Goal: Task Accomplishment & Management: Contribute content

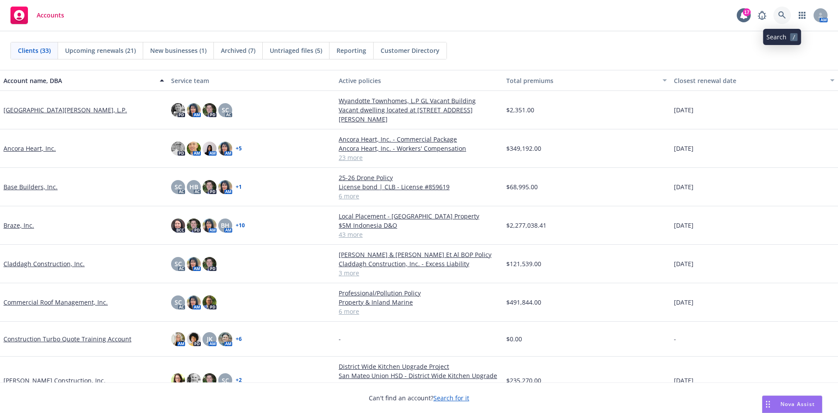
click at [785, 19] on icon at bounding box center [783, 15] width 8 height 8
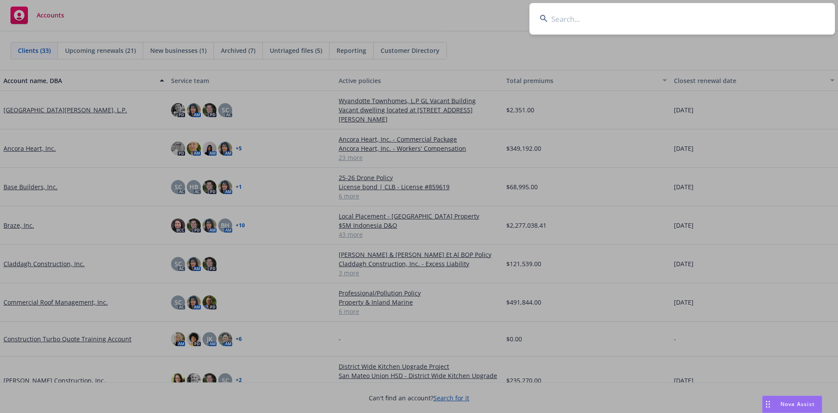
click at [617, 30] on input at bounding box center [683, 18] width 306 height 31
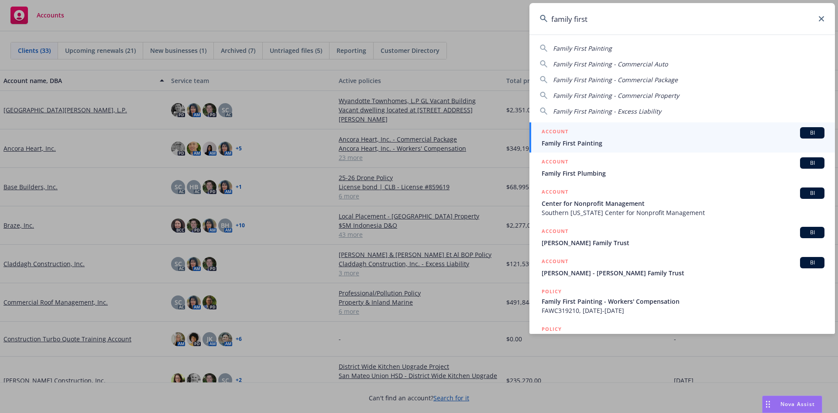
type input "family first"
click at [710, 136] on div "ACCOUNT BI" at bounding box center [683, 132] width 283 height 11
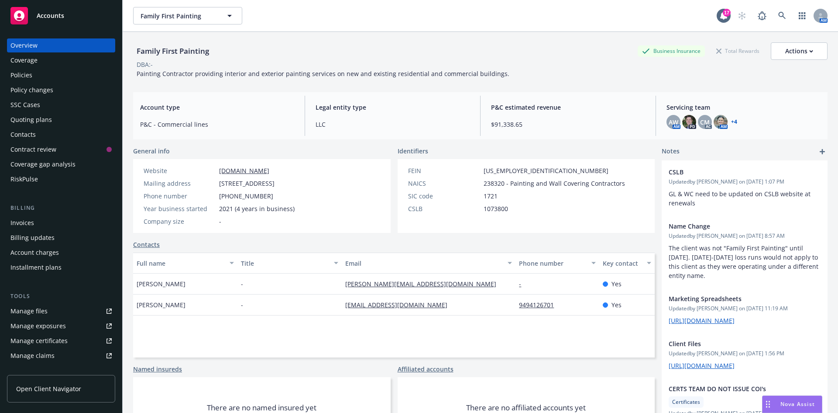
click at [50, 306] on link "Manage files" at bounding box center [61, 311] width 108 height 14
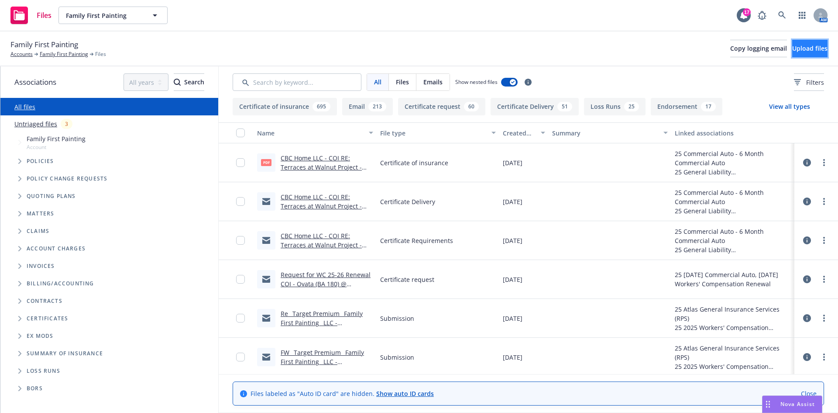
click at [792, 45] on span "Upload files" at bounding box center [809, 48] width 35 height 8
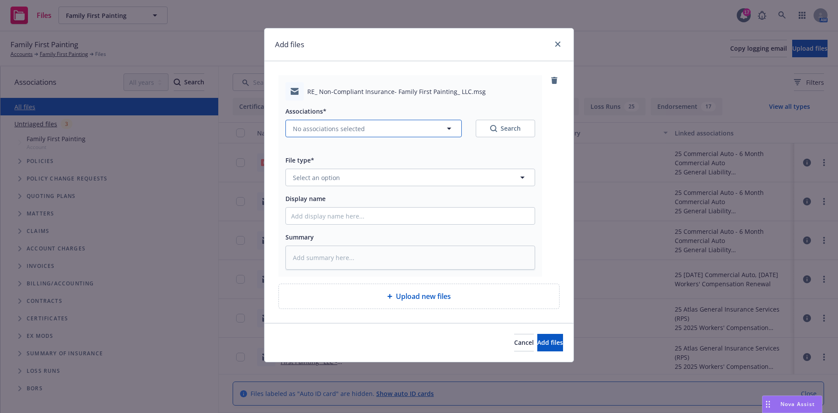
click at [325, 134] on button "No associations selected" at bounding box center [374, 128] width 176 height 17
type textarea "x"
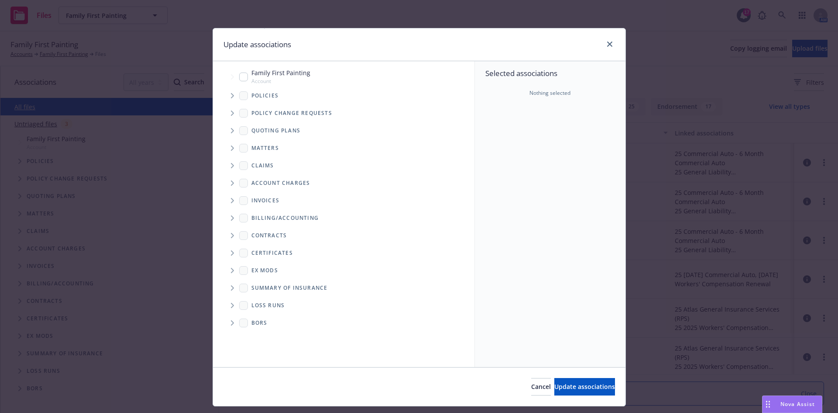
click at [225, 96] on span "Tree Example" at bounding box center [232, 96] width 14 height 14
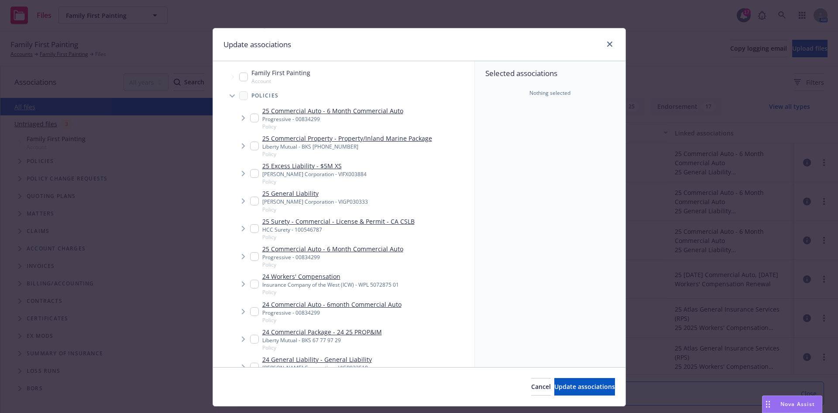
click at [250, 115] on input "Tree Example" at bounding box center [254, 118] width 9 height 9
checkbox input "true"
click at [250, 171] on input "Tree Example" at bounding box center [254, 173] width 9 height 9
checkbox input "true"
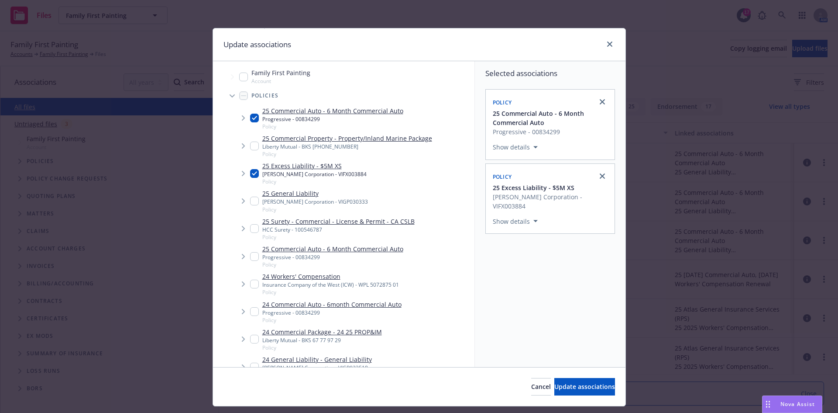
click at [254, 202] on input "Tree Example" at bounding box center [254, 200] width 9 height 9
checkbox input "true"
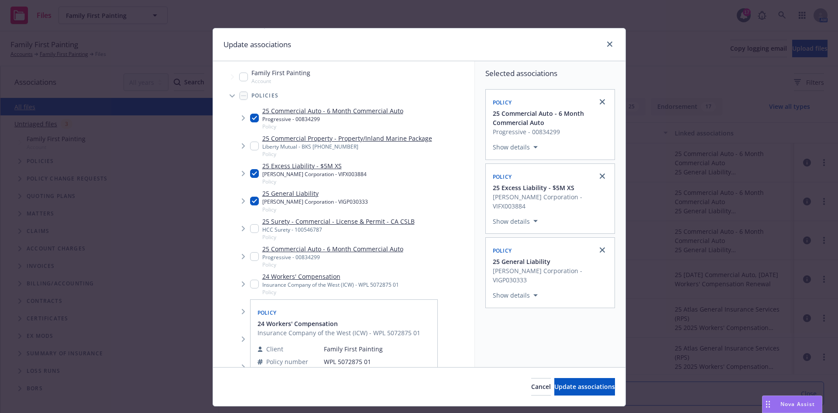
click at [253, 283] on input "Tree Example" at bounding box center [254, 283] width 9 height 9
checkbox input "true"
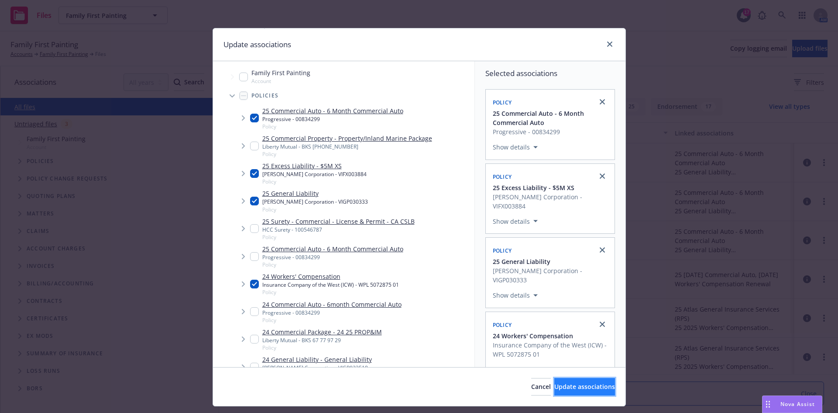
click at [579, 392] on button "Update associations" at bounding box center [585, 386] width 61 height 17
type textarea "x"
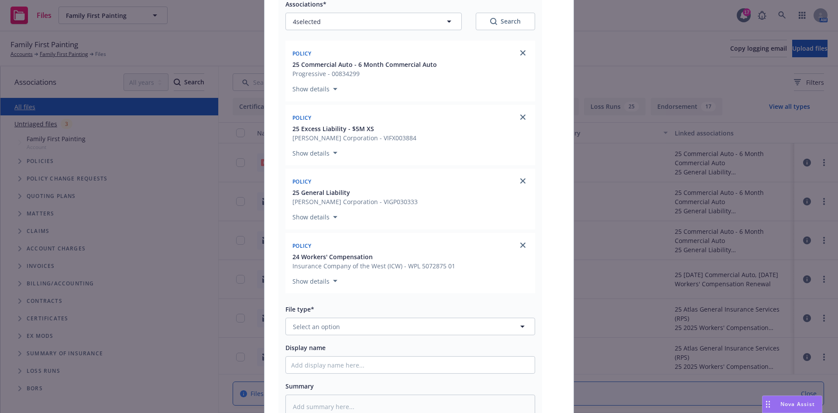
scroll to position [175, 0]
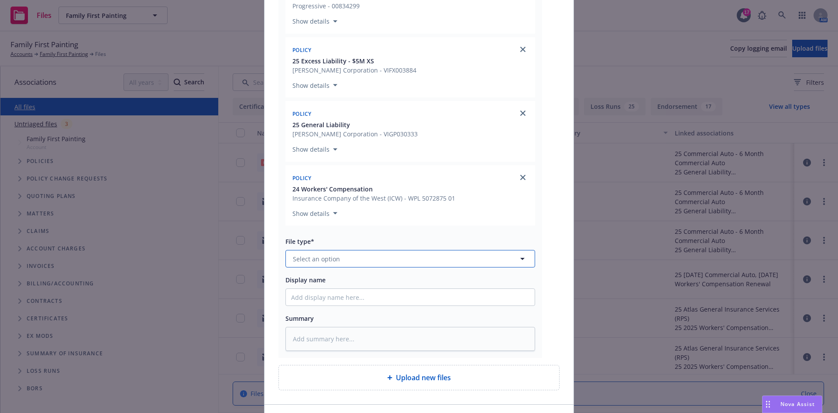
click at [355, 259] on button "Select an option" at bounding box center [411, 258] width 250 height 17
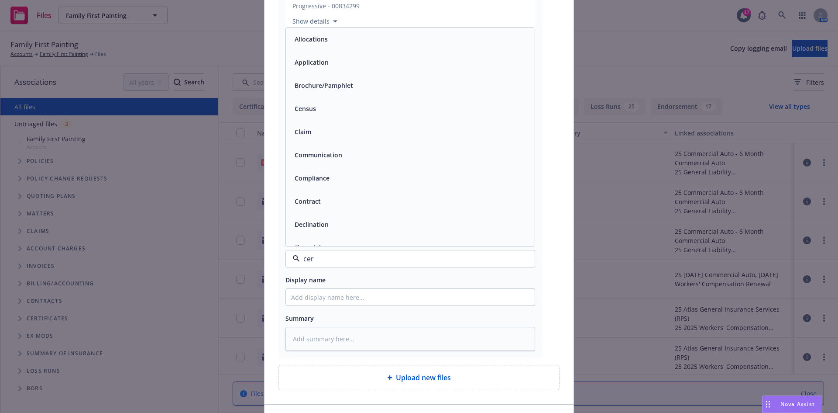
type input "cert"
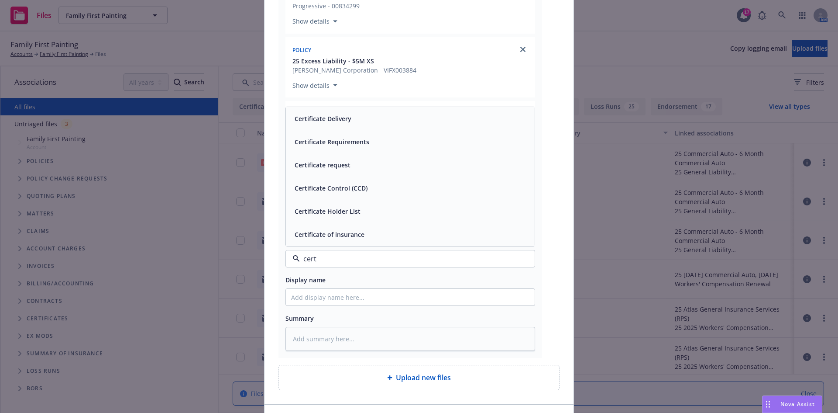
click at [355, 122] on div "Certificate Delivery" at bounding box center [410, 118] width 238 height 13
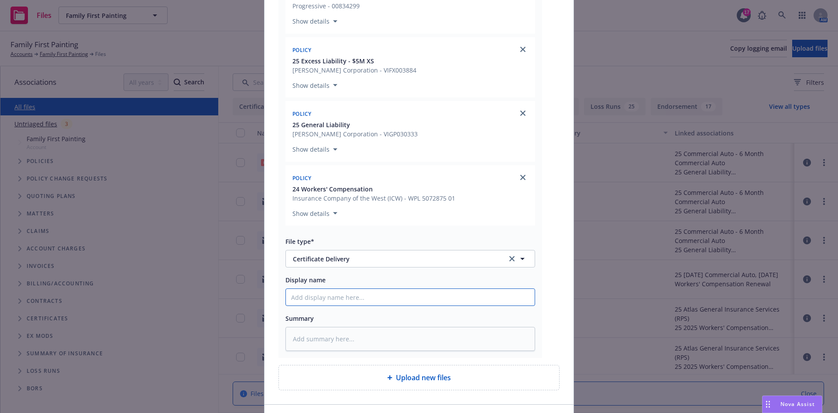
click at [337, 301] on input "Display name" at bounding box center [410, 297] width 249 height 17
paste input "In Town Living, Inc.; Olson Urban Housing, LLC & all L.P. & L.L.C. entities ET …"
type textarea "x"
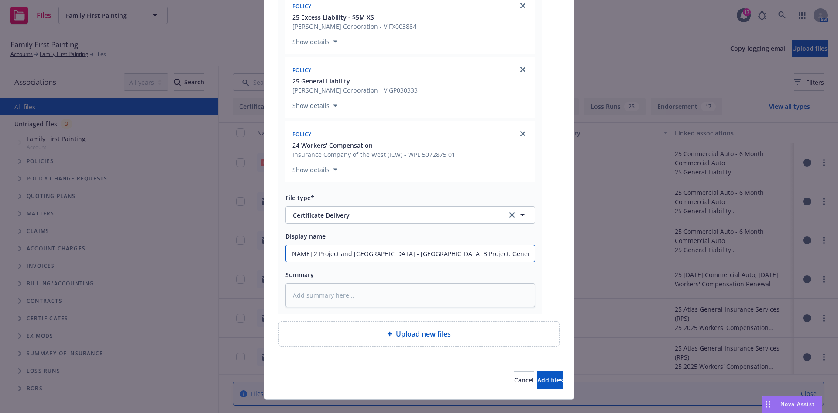
type input "In Town Living, Inc.; Olson Urban Housing, LLC & all L.P. & L.L.C. entities ET …"
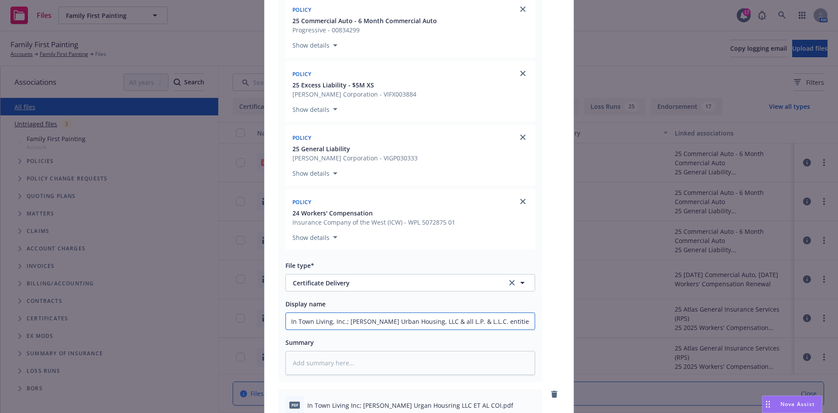
scroll to position [44, 0]
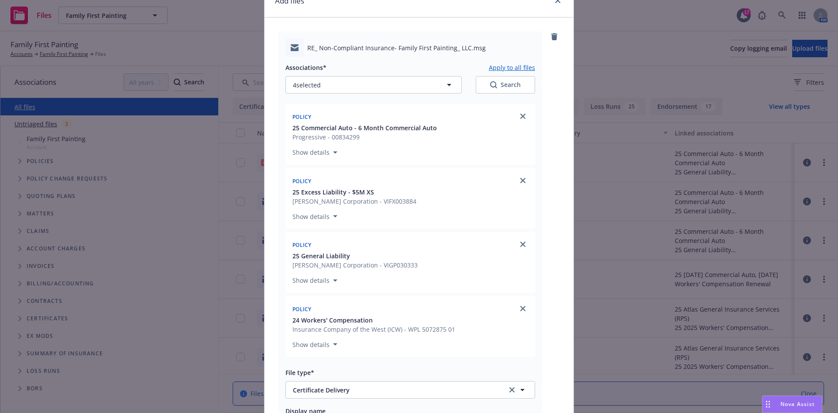
click at [504, 69] on button "Apply to all files" at bounding box center [512, 67] width 46 height 10
type textarea "x"
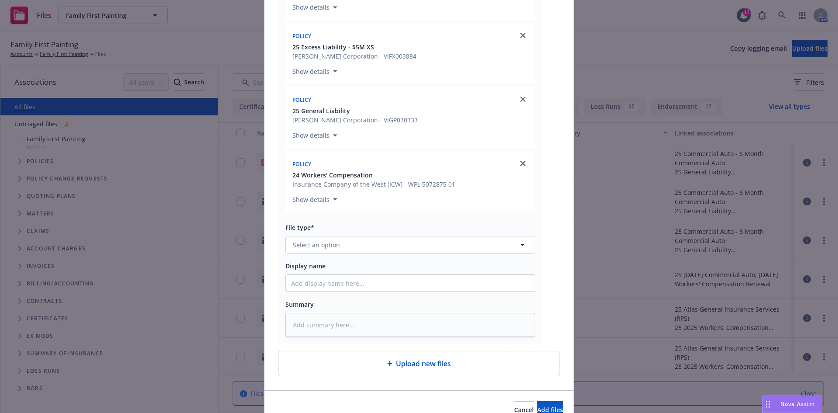
scroll to position [655, 0]
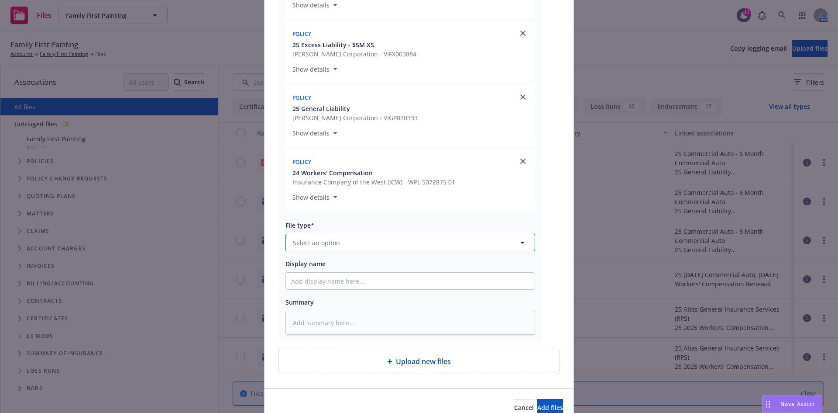
click at [385, 248] on button "Select an option" at bounding box center [411, 242] width 250 height 17
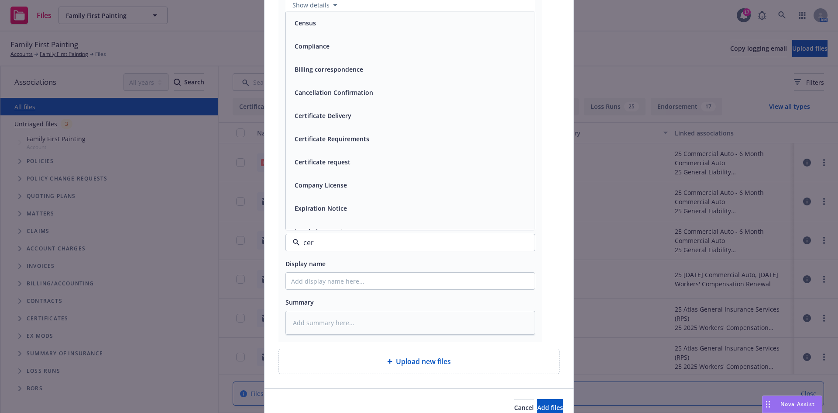
type input "cert"
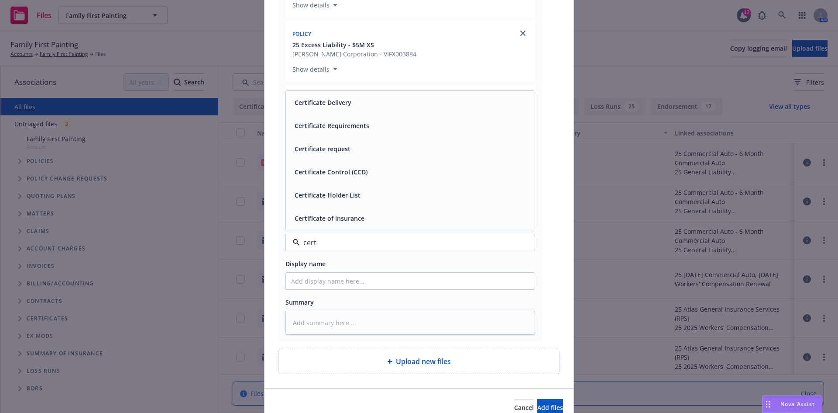
click at [381, 224] on div "Certificate of insurance" at bounding box center [410, 218] width 238 height 13
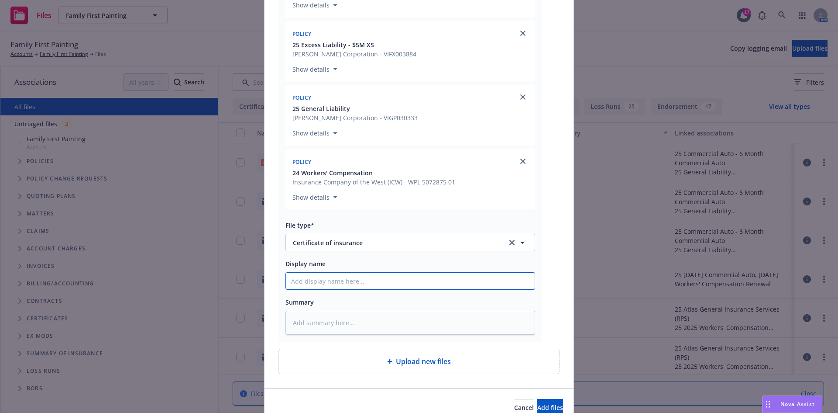
paste input "In Town Living, Inc.; Olson Urban Housing, LLC & all L.P. & L.L.C. entities ET …"
type textarea "x"
type input "In Town Living, Inc.; Olson Urban Housing, LLC & all L.P. & L.L.C. entities ET …"
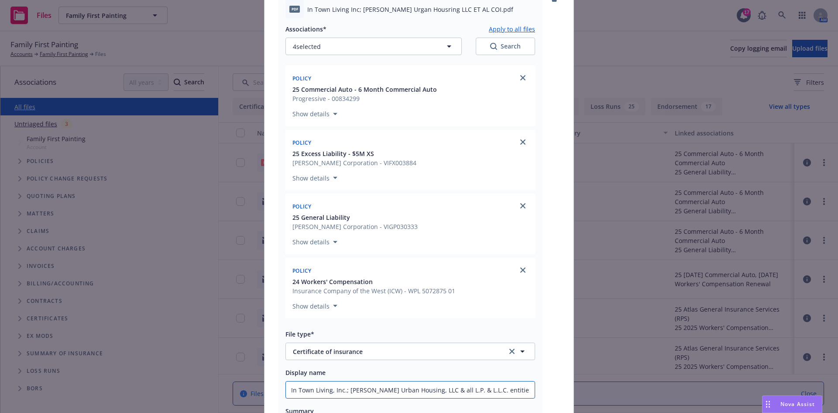
scroll to position [480, 0]
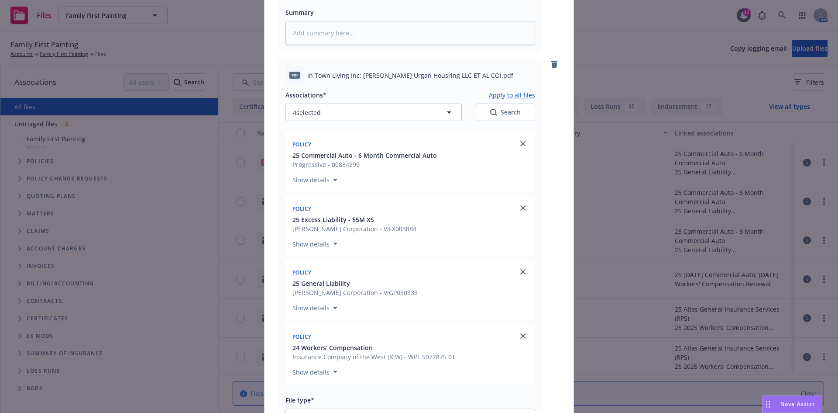
click at [512, 93] on button "Apply to all files" at bounding box center [512, 95] width 46 height 10
type textarea "x"
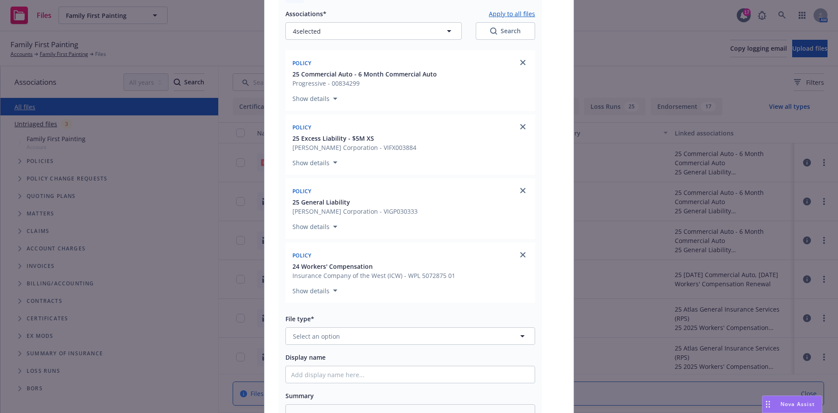
scroll to position [1092, 0]
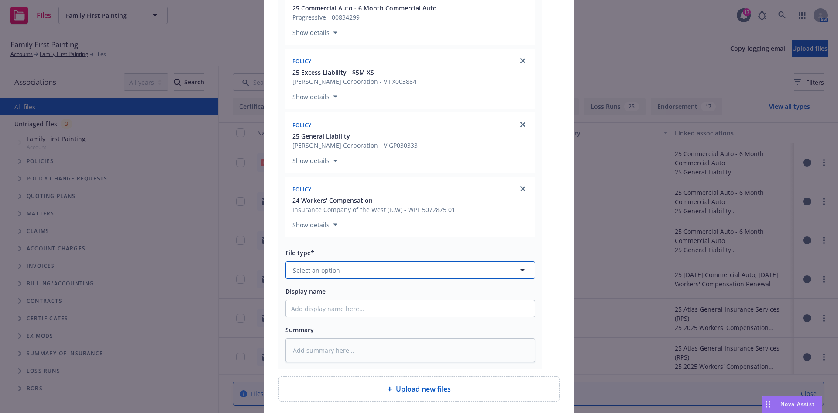
click at [337, 273] on button "Select an option" at bounding box center [411, 269] width 250 height 17
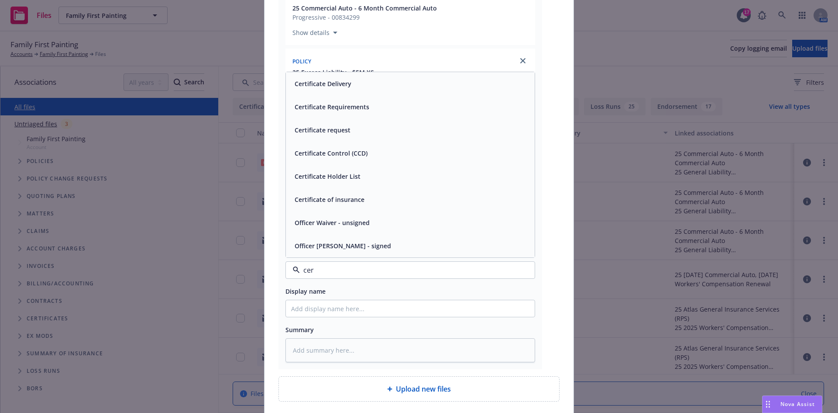
type input "cert"
click at [344, 155] on span "Certificate Requirements" at bounding box center [332, 152] width 75 height 9
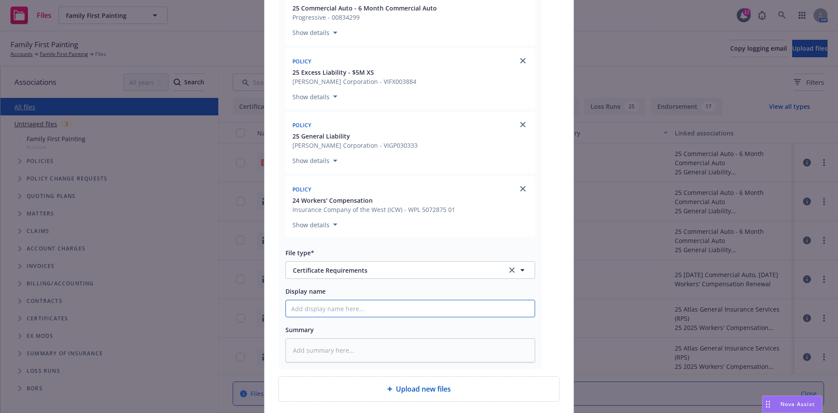
paste input "In Town Living, Inc.; Olson Urban Housing, LLC & all L.P. & L.L.C. entities ET …"
type textarea "x"
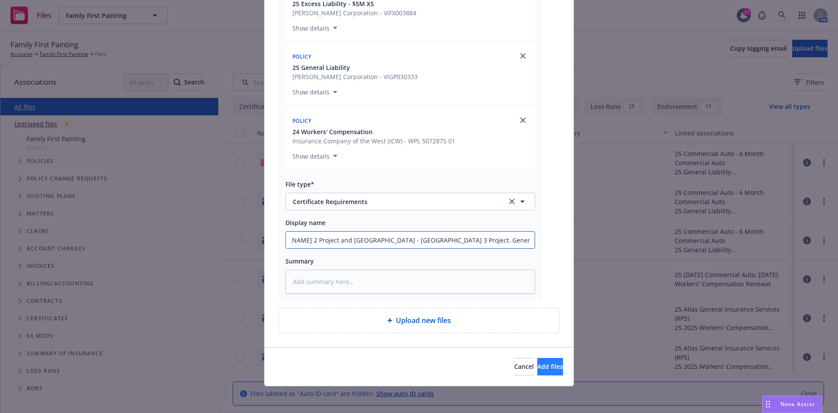
scroll to position [1161, 0]
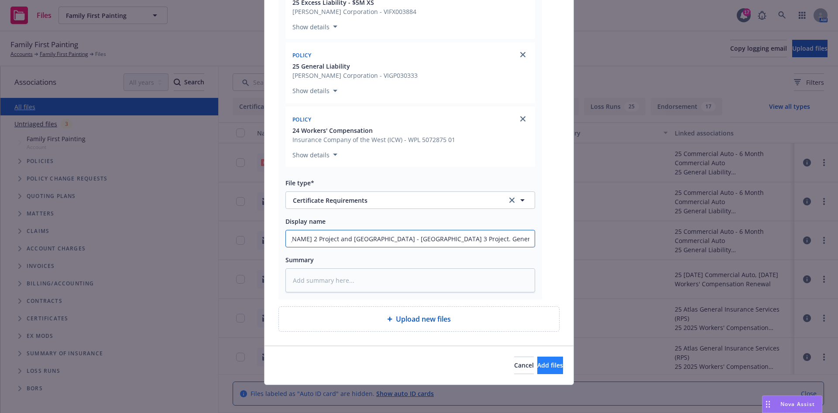
type input "In Town Living, Inc.; Olson Urban Housing, LLC & all L.P. & L.L.C. entities ET …"
click at [537, 367] on span "Add files" at bounding box center [550, 365] width 26 height 8
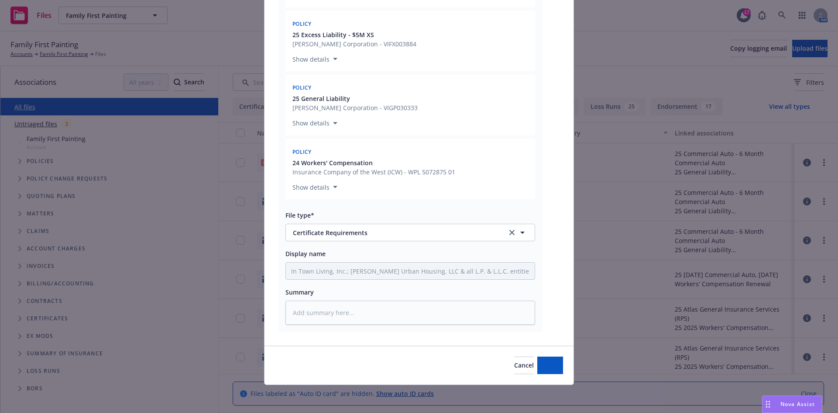
scroll to position [1129, 0]
type textarea "x"
